Goal: Find specific page/section: Find specific page/section

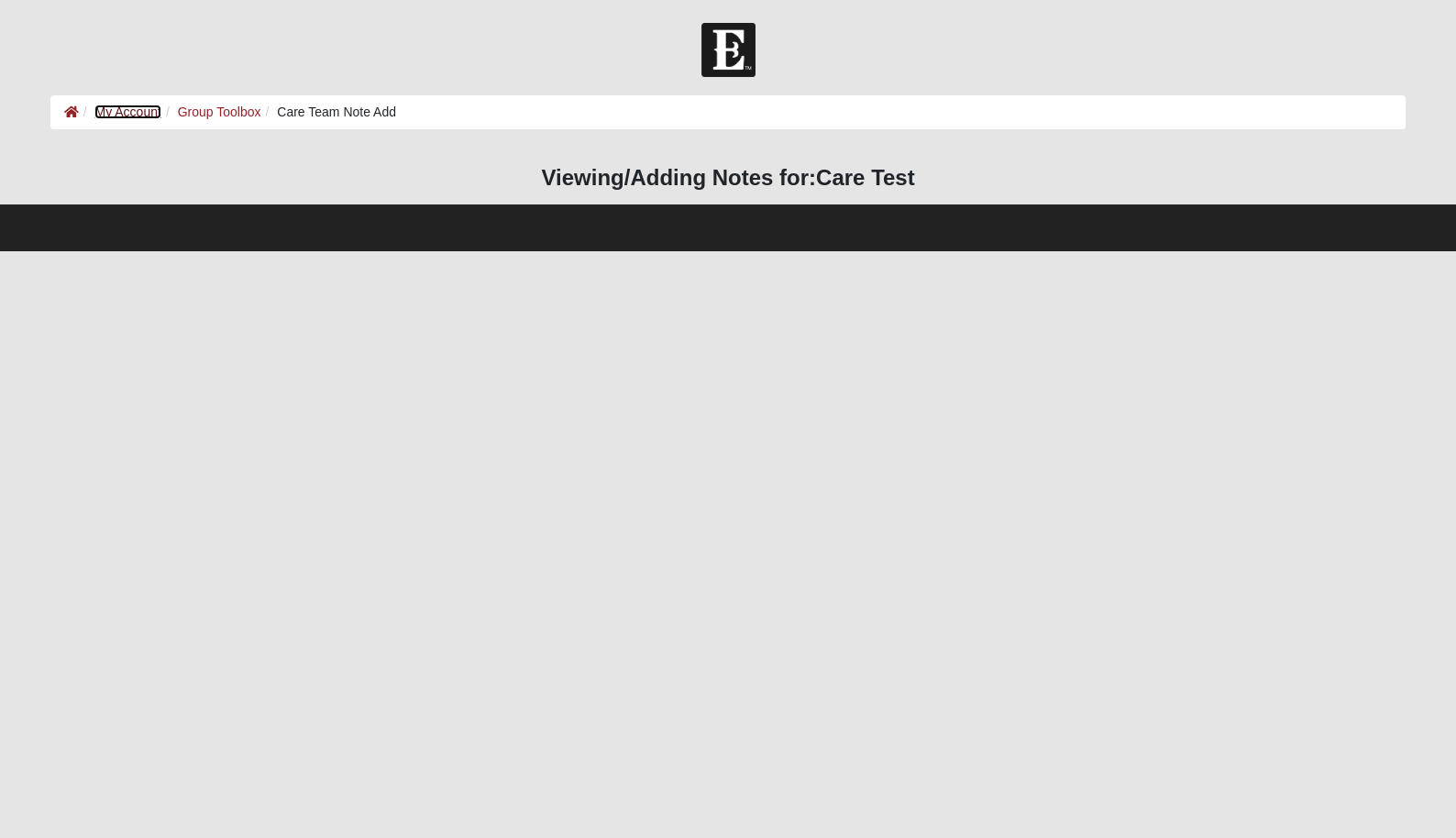
click at [115, 110] on link "My Account" at bounding box center [127, 112] width 66 height 15
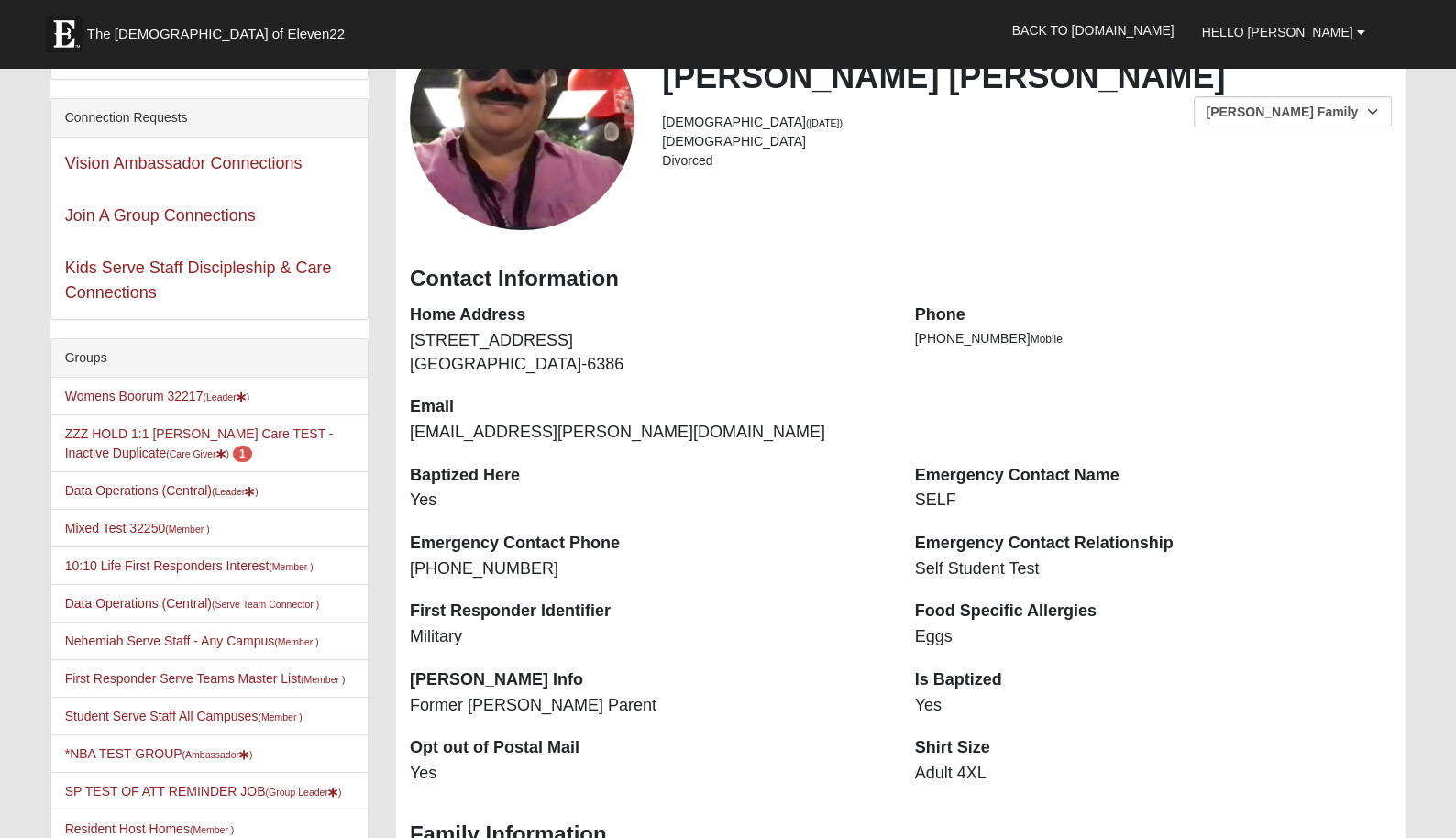
scroll to position [167, 0]
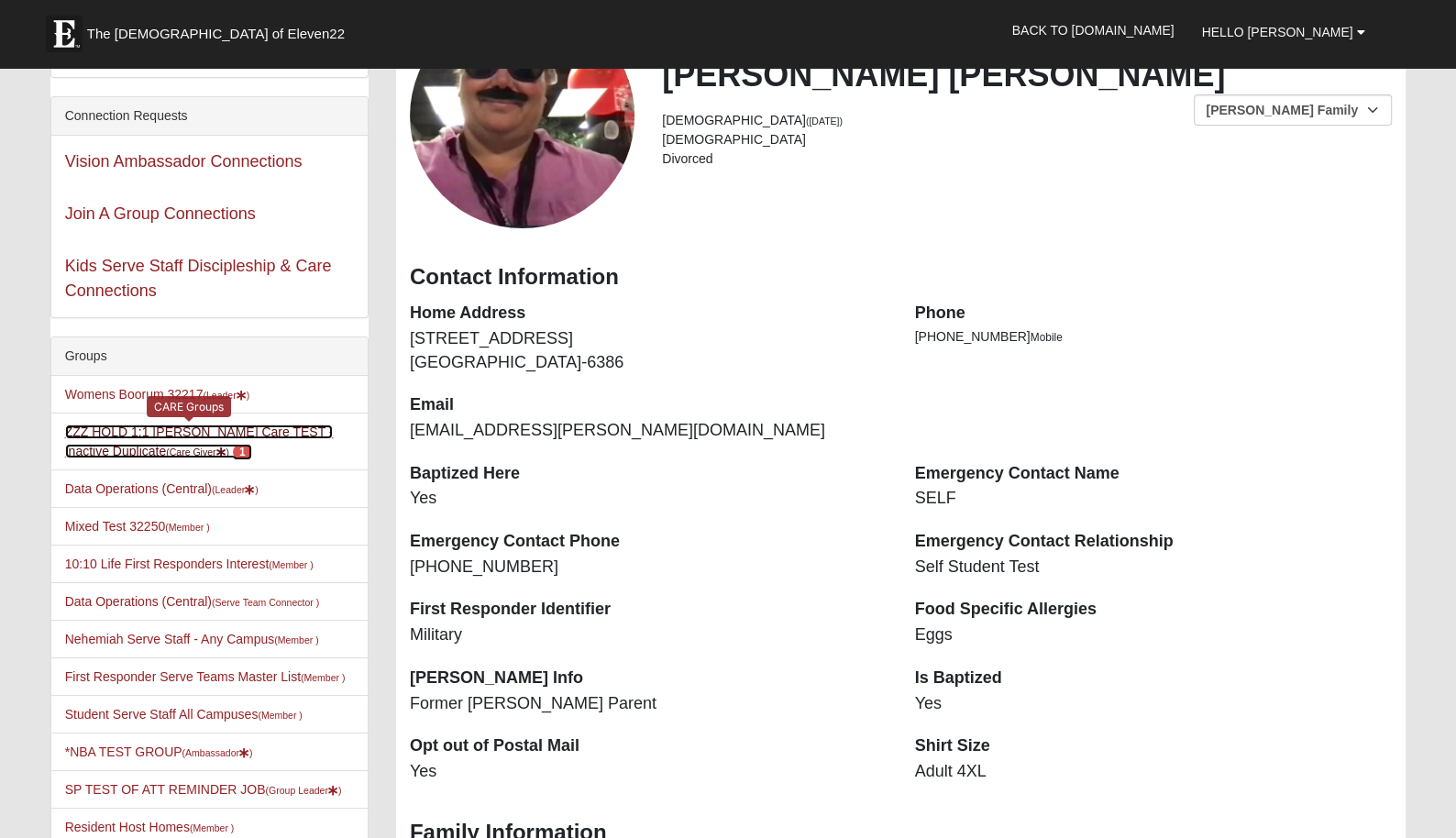
click at [263, 428] on link "ZZZ HOLD 1:1 [PERSON_NAME] Care TEST - Inactive Duplicate (Care Giver ) 1" at bounding box center [199, 441] width 268 height 34
